Goal: Navigation & Orientation: Find specific page/section

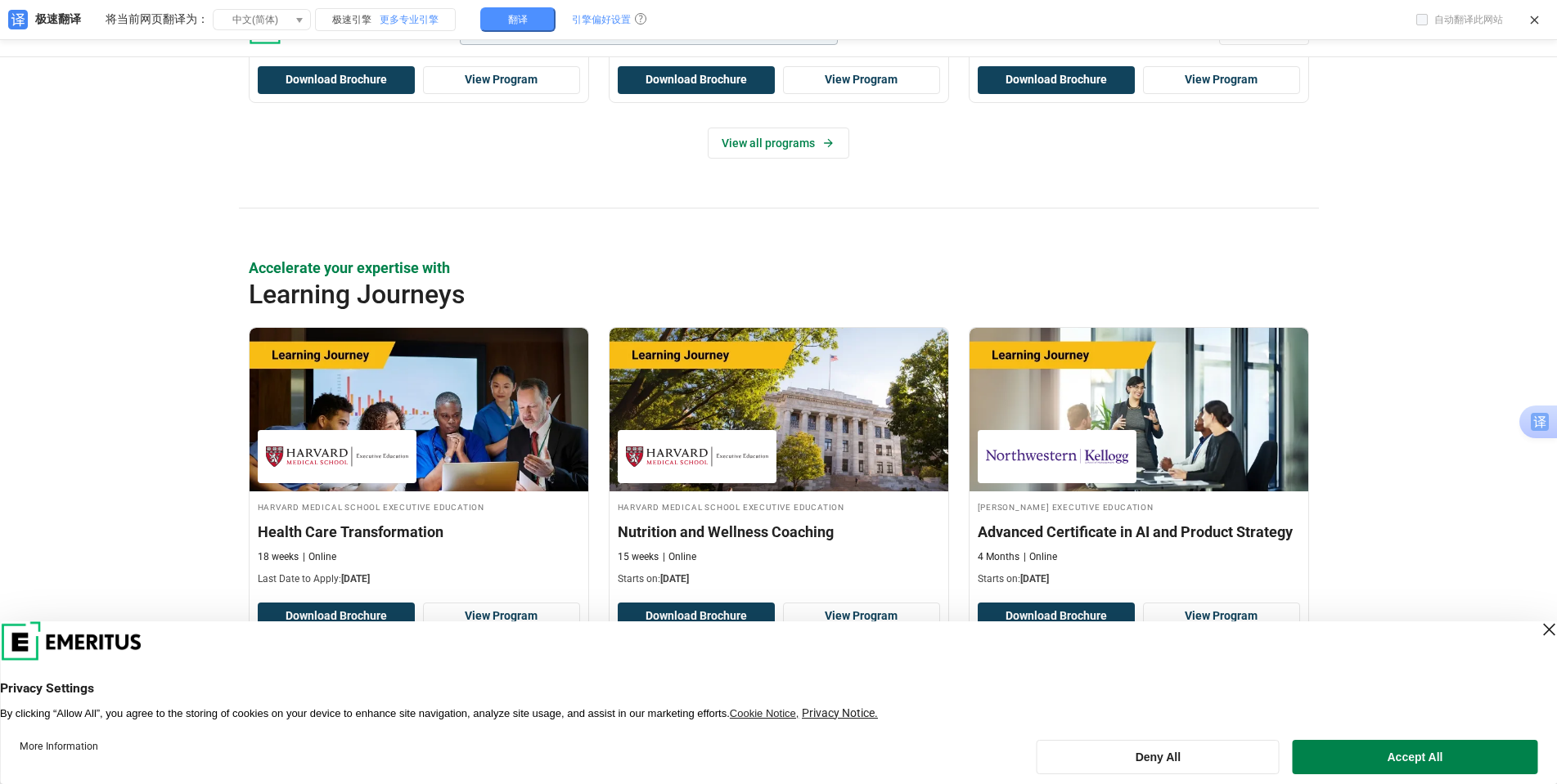
scroll to position [2657, 0]
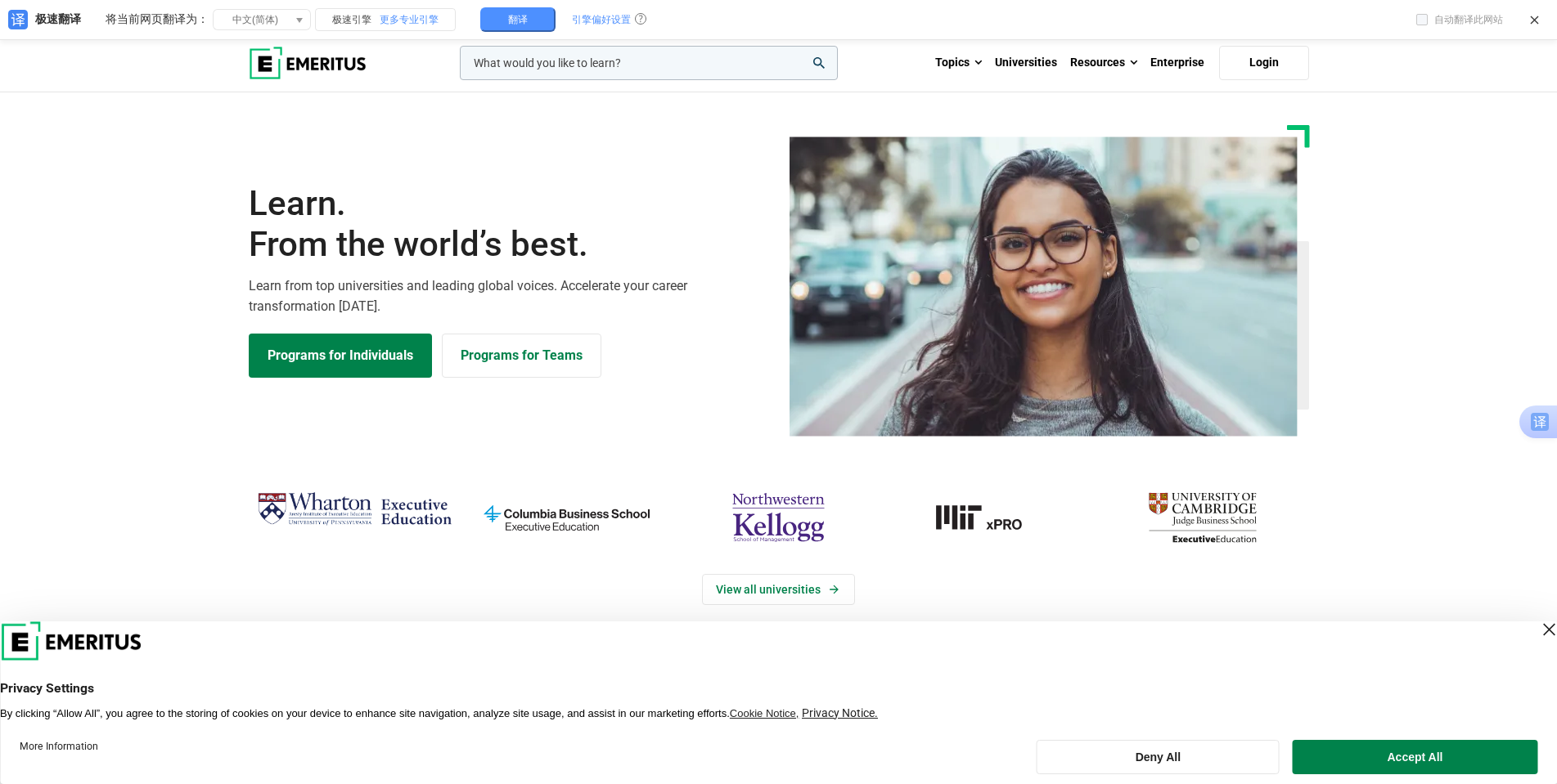
click at [734, 65] on input "woocommerce-product-search-field-0" at bounding box center [649, 62] width 378 height 34
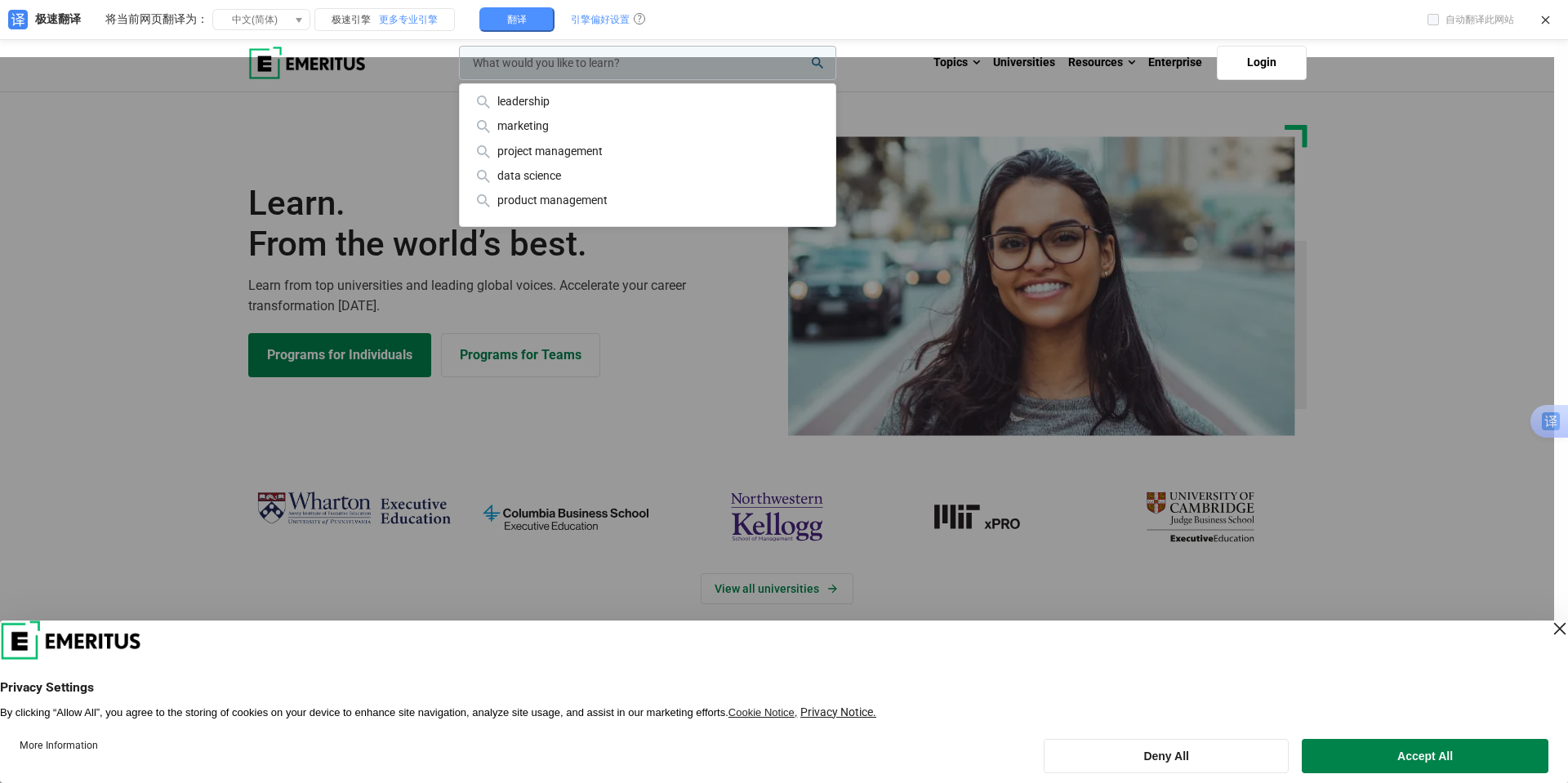
drag, startPoint x: 3, startPoint y: 233, endPoint x: 72, endPoint y: 229, distance: 69.1
click at [456, 80] on div "leadership marketing project management data science product management" at bounding box center [646, 62] width 380 height 34
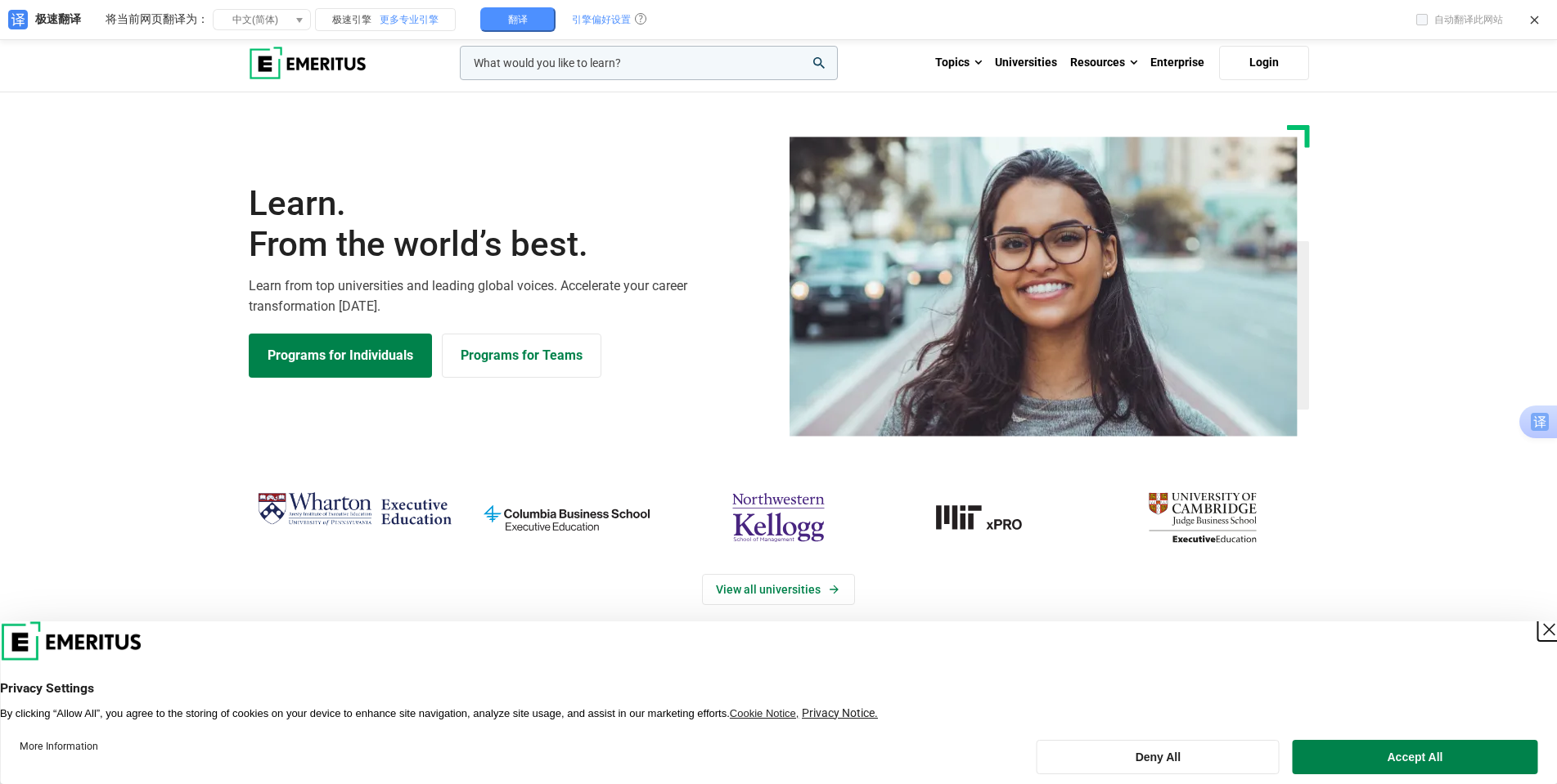
click at [1537, 629] on div "Close Layer" at bounding box center [1548, 629] width 23 height 23
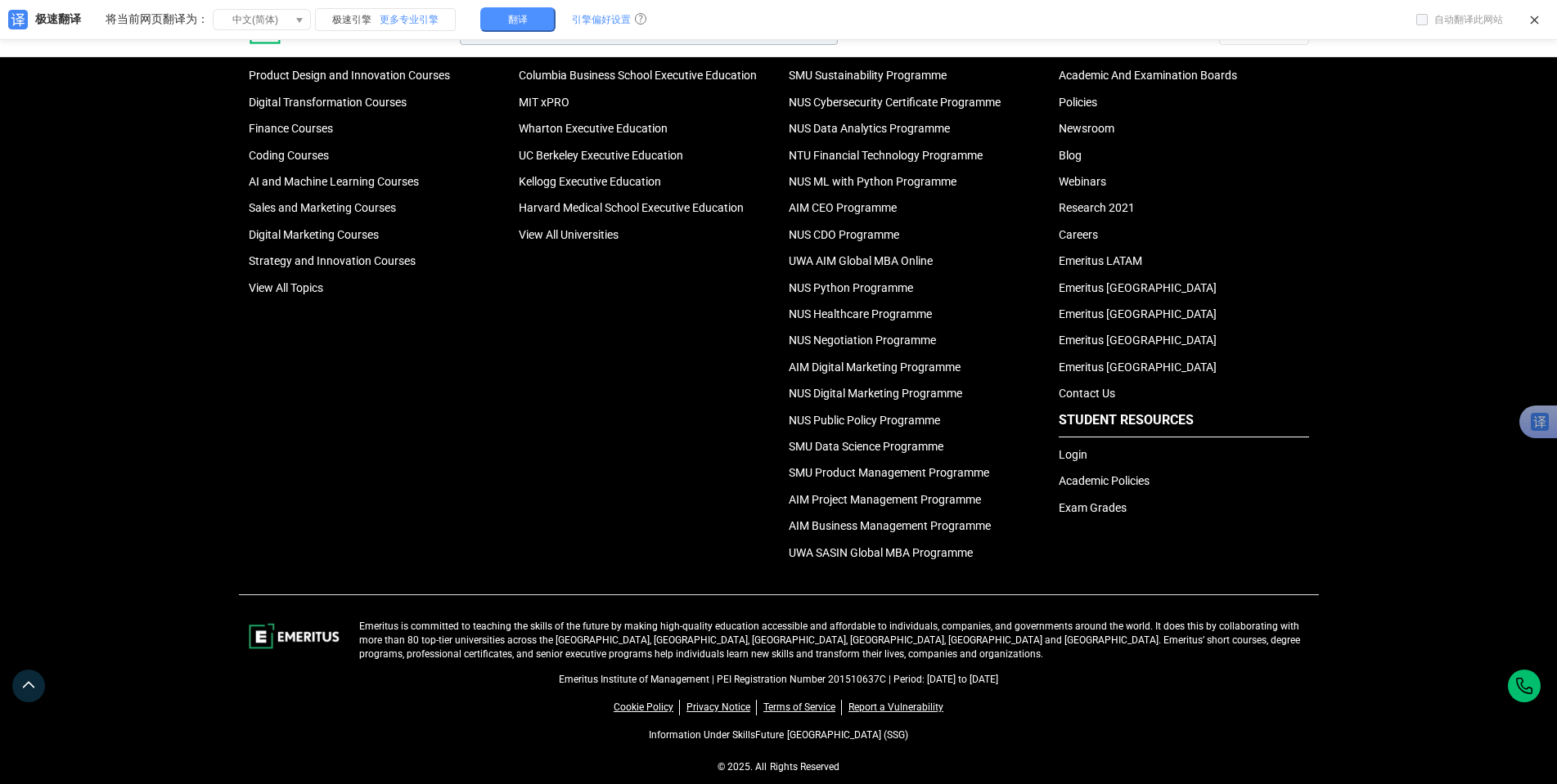
scroll to position [5427, 0]
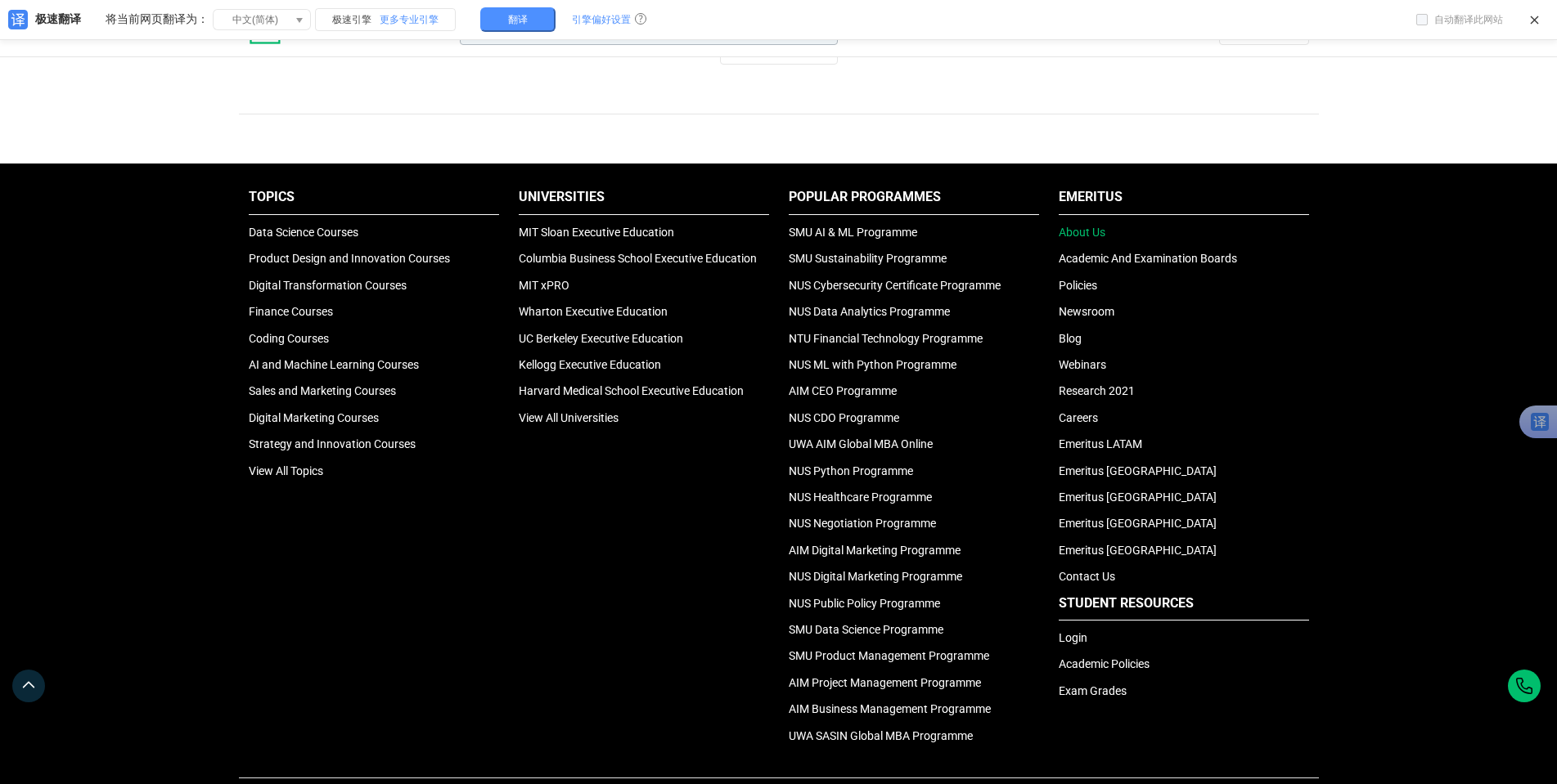
click at [1095, 232] on link "About Us" at bounding box center [1081, 232] width 47 height 13
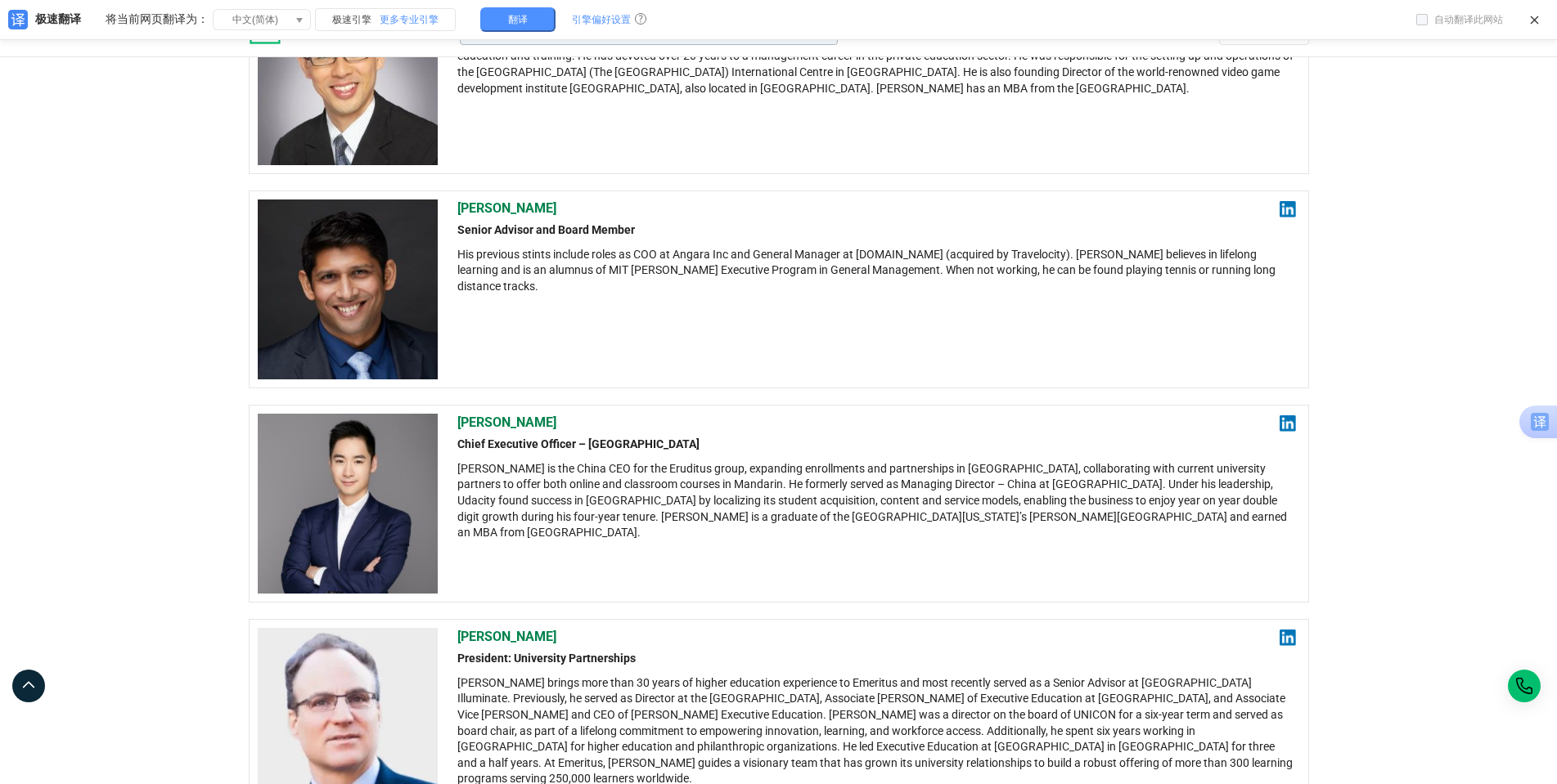
scroll to position [1840, 0]
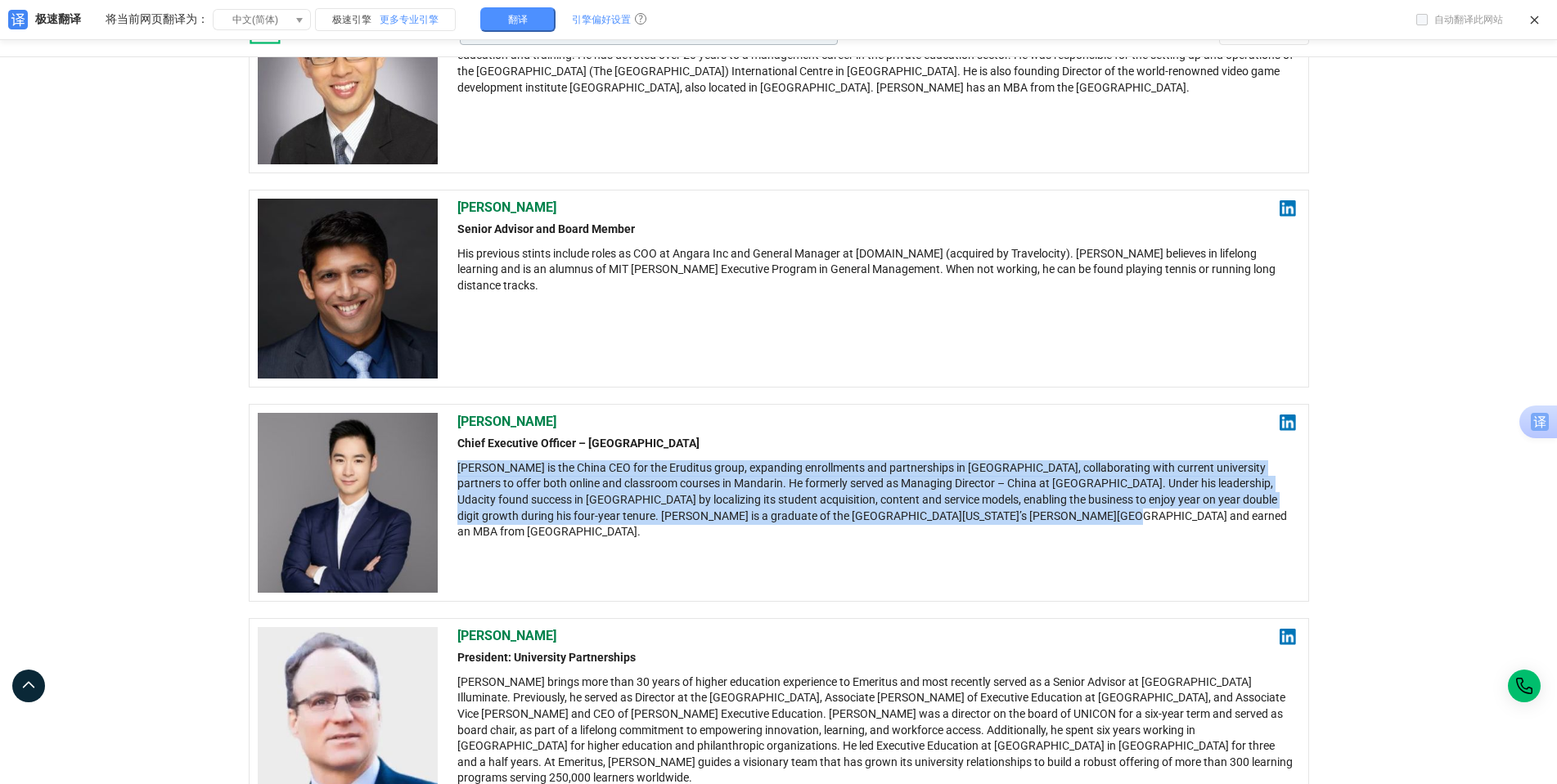
drag, startPoint x: 522, startPoint y: 426, endPoint x: 450, endPoint y: 469, distance: 83.9
click at [450, 469] on div "[PERSON_NAME] Chief Executive Officer – China [PERSON_NAME] is the China CEO fo…" at bounding box center [778, 502] width 1060 height 198
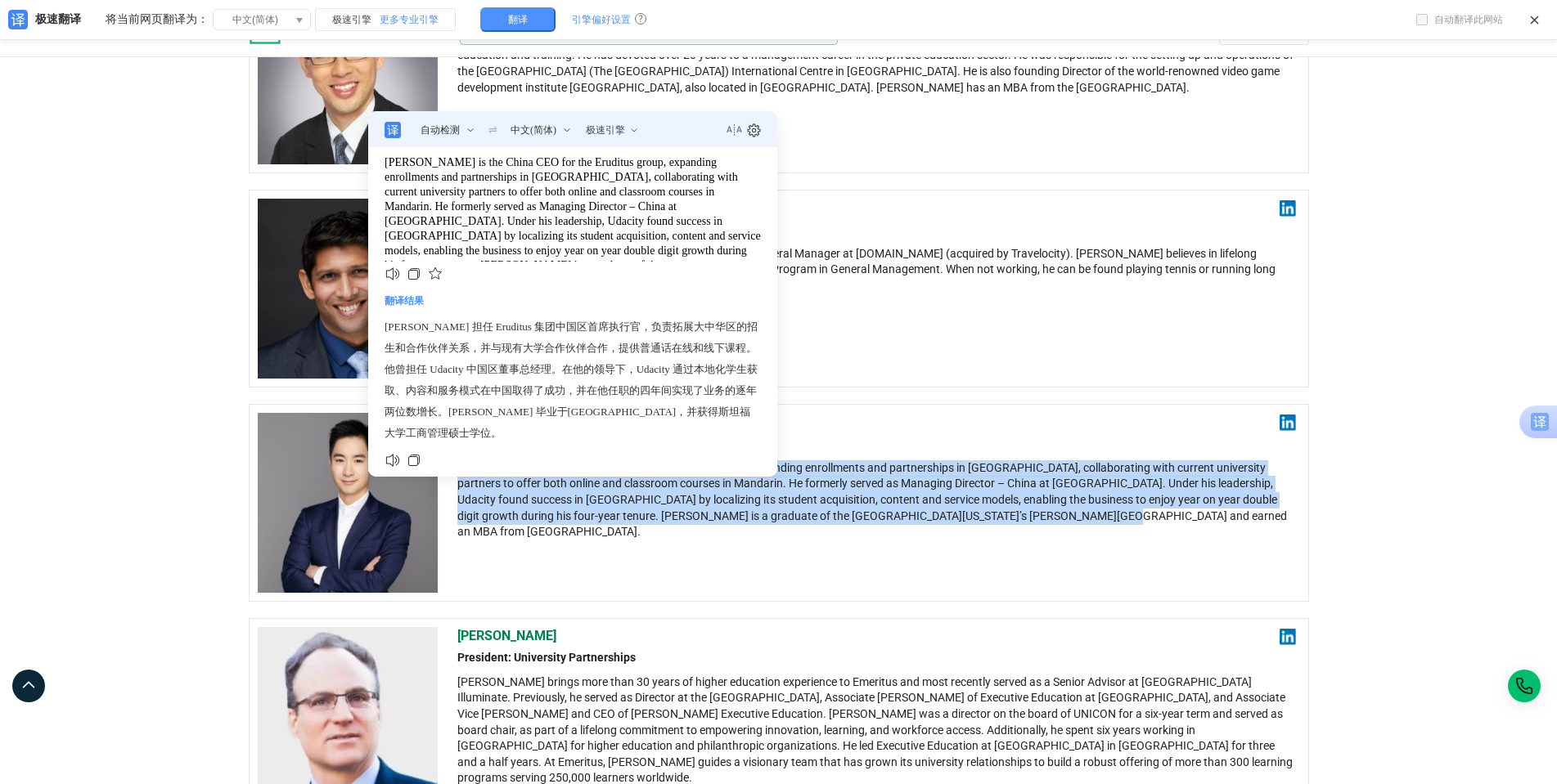
click at [1132, 572] on div "[PERSON_NAME] Chief Executive Officer – China [PERSON_NAME] is the China CEO fo…" at bounding box center [877, 502] width 840 height 180
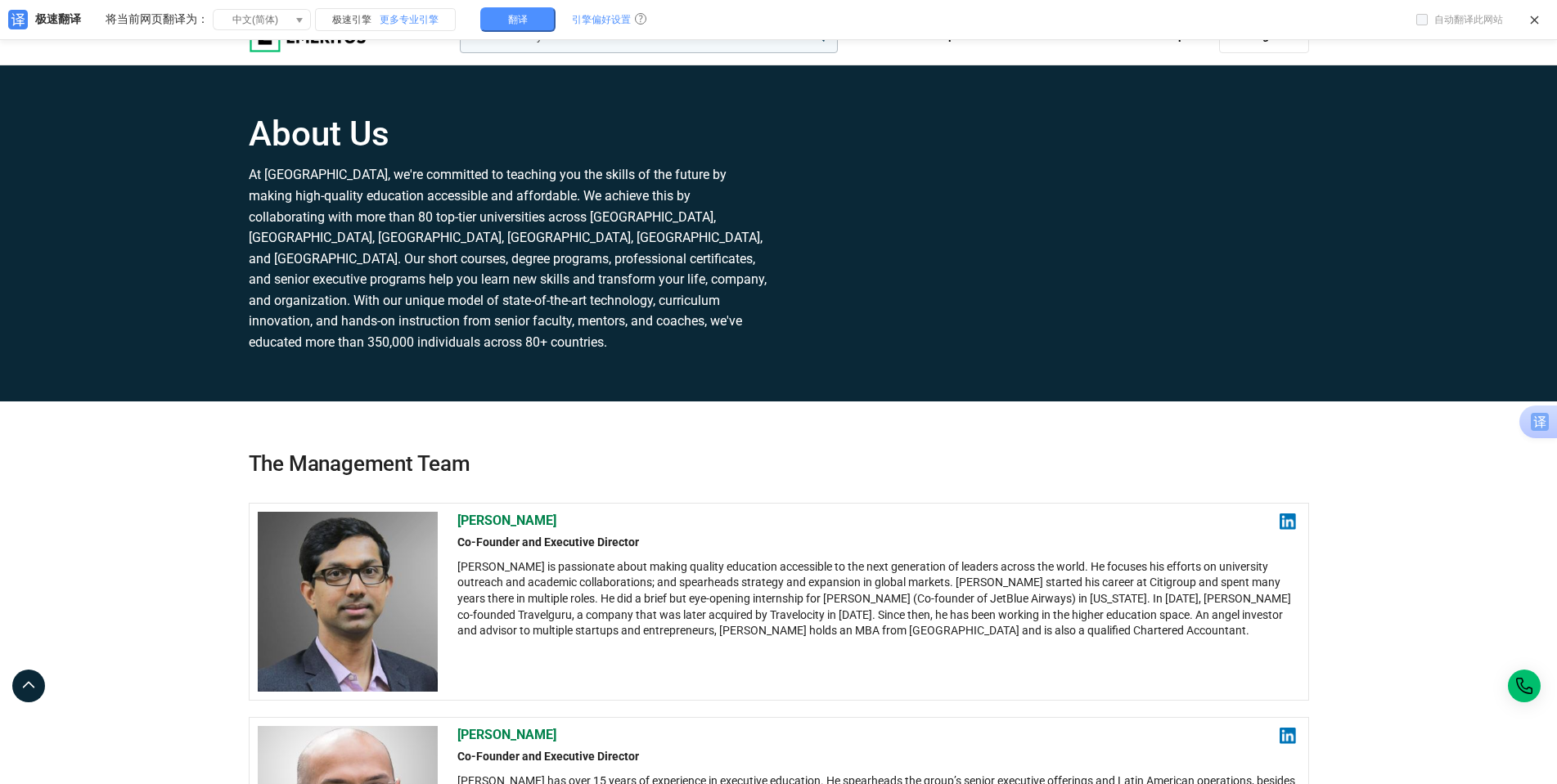
scroll to position [13, 0]
